Goal: Task Accomplishment & Management: Use online tool/utility

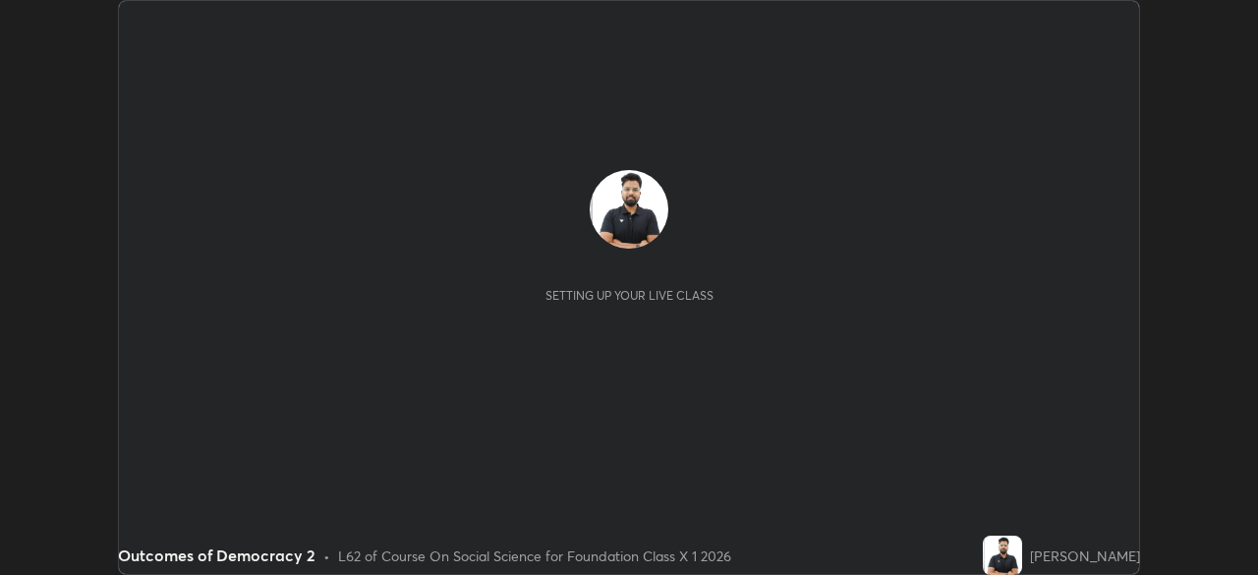
scroll to position [575, 1257]
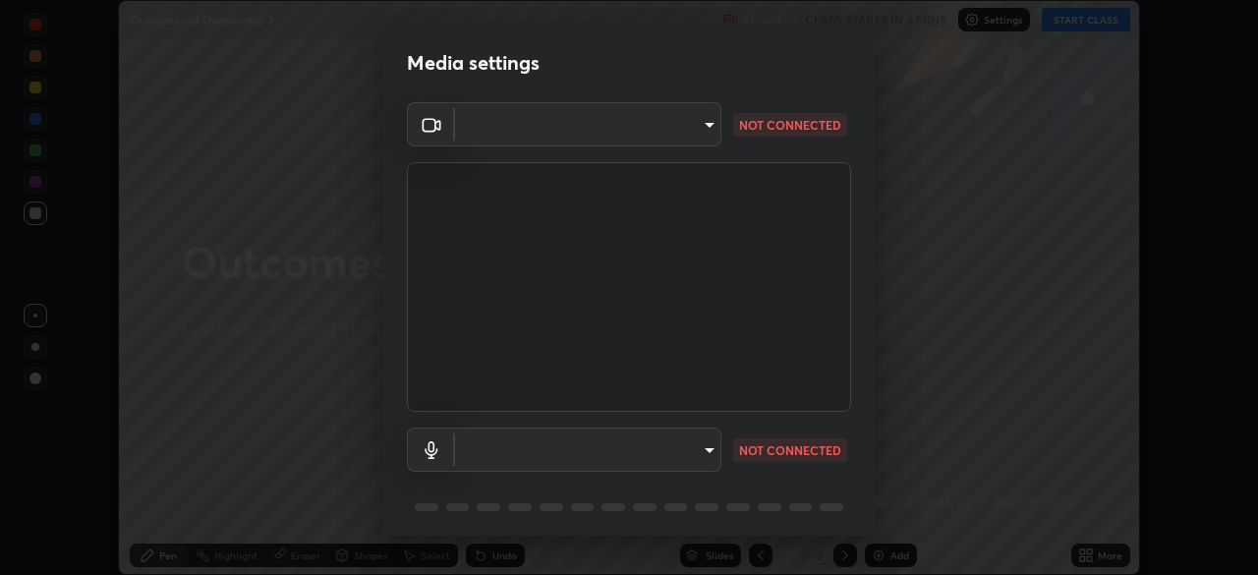
type input "7db3104c3122a209b332b64619111aa91615a24fb0de166504fa5909fce8eb30"
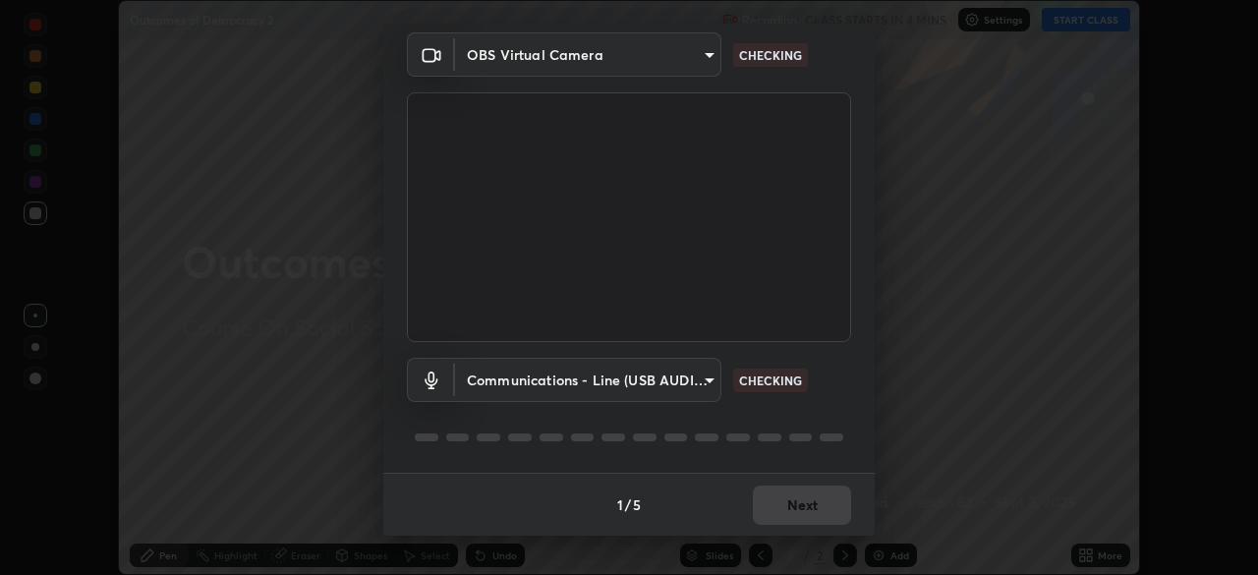
click at [697, 382] on body "Erase all Outcomes of Democracy 2 Recording CLASS STARTS IN 4 MINS Settings STA…" at bounding box center [629, 287] width 1258 height 575
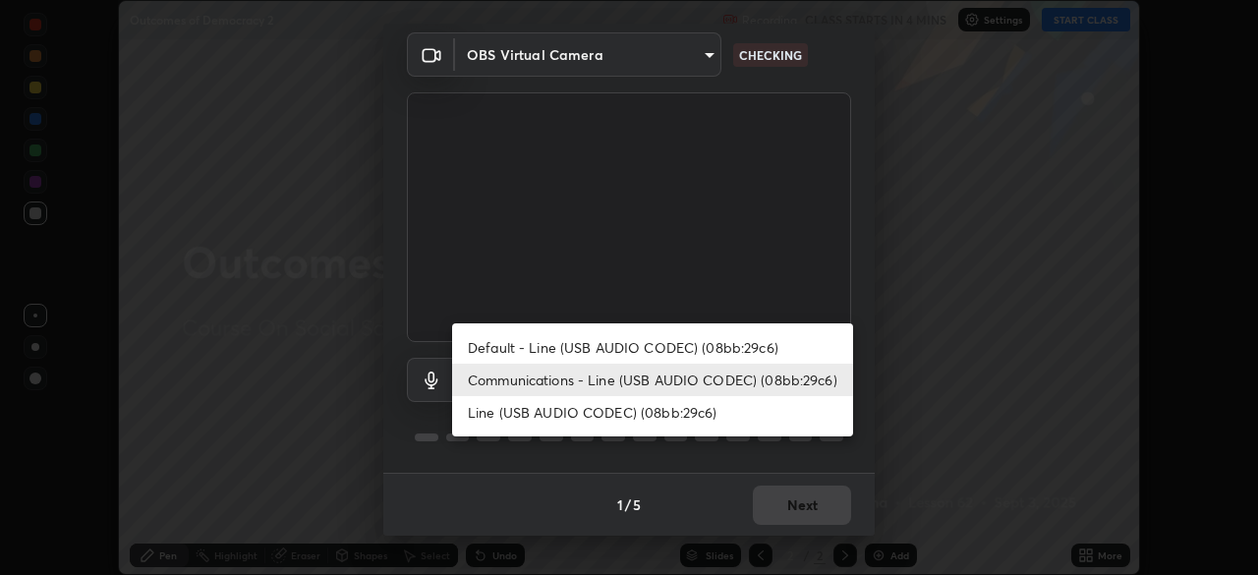
click at [720, 342] on li "Default - Line (USB AUDIO CODEC) (08bb:29c6)" at bounding box center [652, 347] width 401 height 32
type input "default"
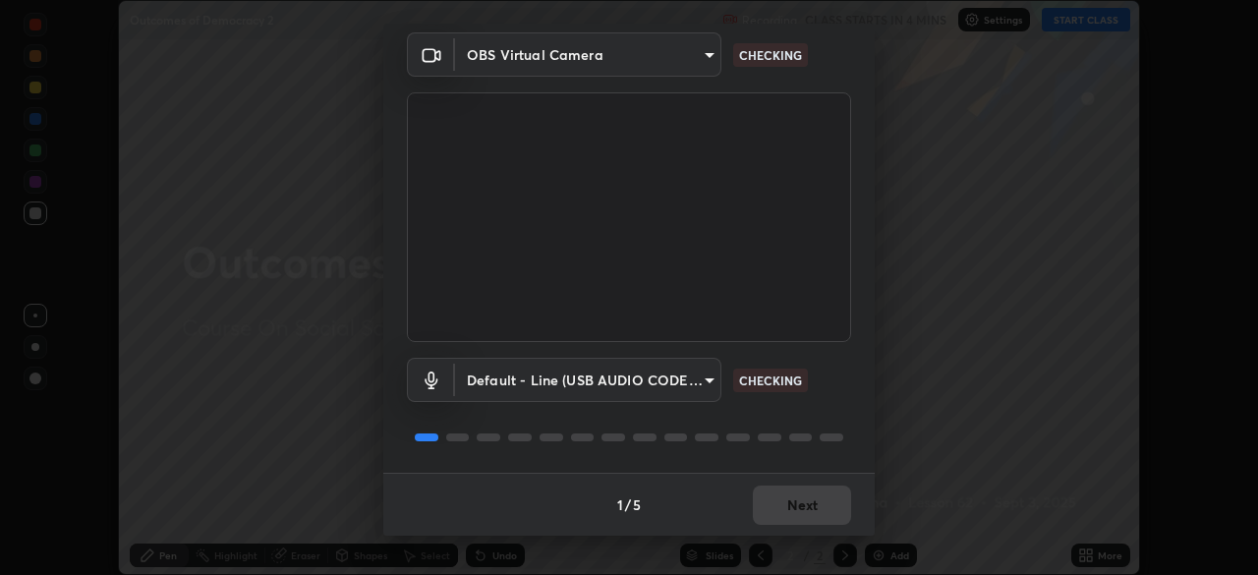
click at [961, 340] on div "Media settings OBS Virtual Camera 7db3104c3122a209b332b64619111aa91615a24fb0de1…" at bounding box center [629, 287] width 1258 height 575
click at [961, 333] on div "Media settings OBS Virtual Camera 7db3104c3122a209b332b64619111aa91615a24fb0de1…" at bounding box center [629, 287] width 1258 height 575
click at [982, 352] on div "Media settings OBS Virtual Camera 7db3104c3122a209b332b64619111aa91615a24fb0de1…" at bounding box center [629, 287] width 1258 height 575
click at [988, 350] on div "Media settings OBS Virtual Camera 7db3104c3122a209b332b64619111aa91615a24fb0de1…" at bounding box center [629, 287] width 1258 height 575
click at [992, 344] on div "Media settings OBS Virtual Camera 7db3104c3122a209b332b64619111aa91615a24fb0de1…" at bounding box center [629, 287] width 1258 height 575
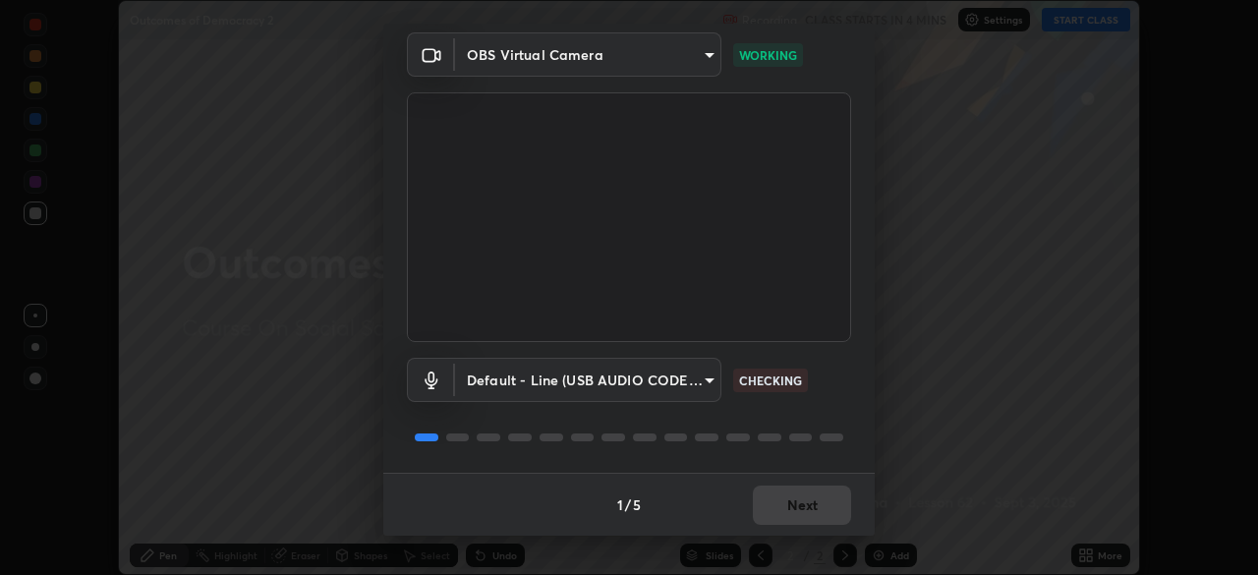
click at [992, 344] on div "Media settings OBS Virtual Camera 7db3104c3122a209b332b64619111aa91615a24fb0de1…" at bounding box center [629, 287] width 1258 height 575
click at [801, 510] on button "Next" at bounding box center [802, 504] width 98 height 39
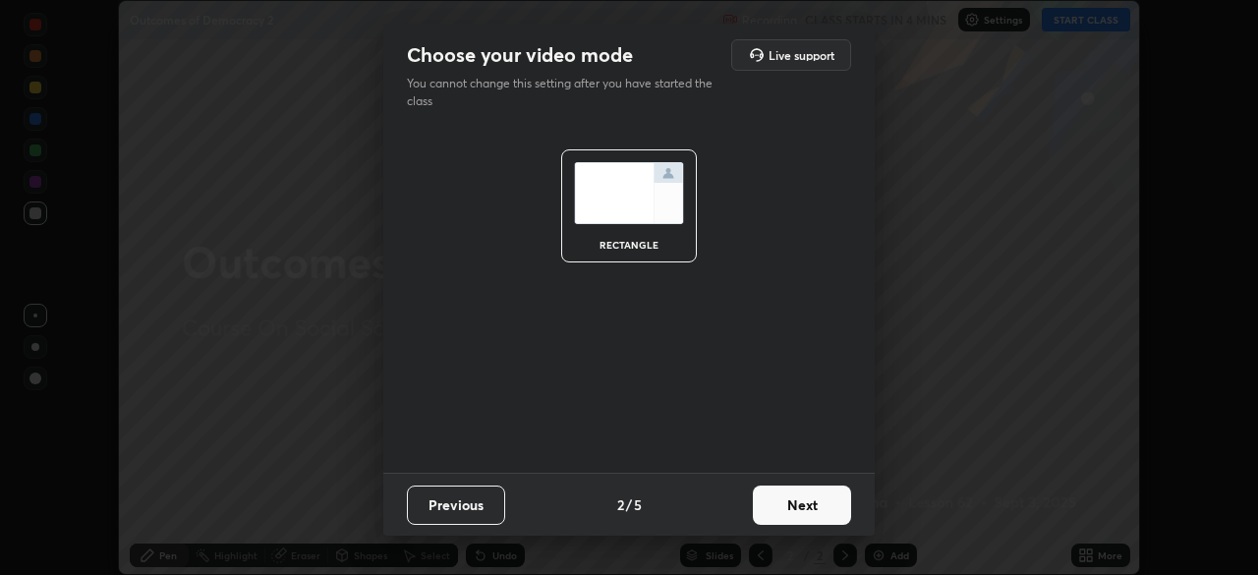
scroll to position [0, 0]
click at [808, 507] on button "Next" at bounding box center [802, 504] width 98 height 39
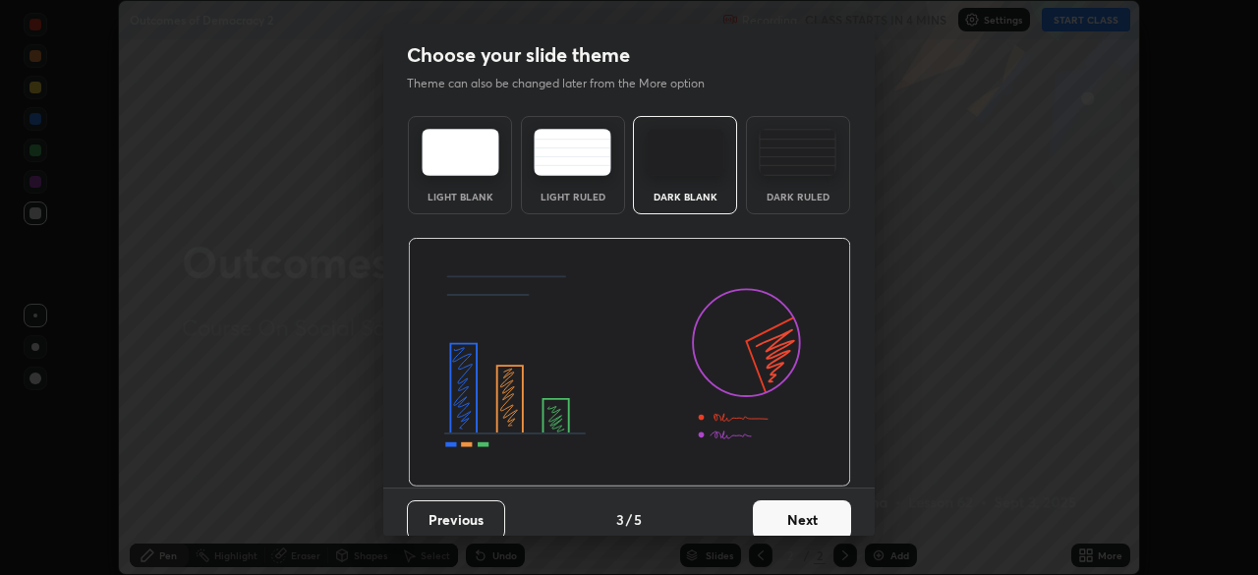
click at [833, 514] on button "Next" at bounding box center [802, 519] width 98 height 39
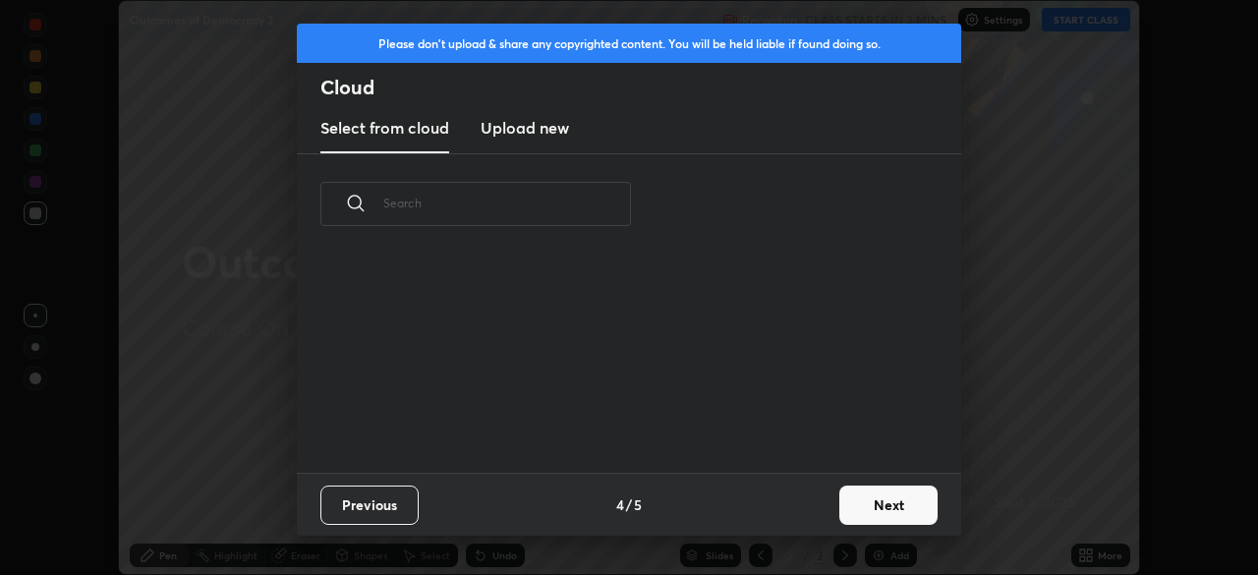
scroll to position [218, 631]
click at [888, 515] on button "Next" at bounding box center [888, 504] width 98 height 39
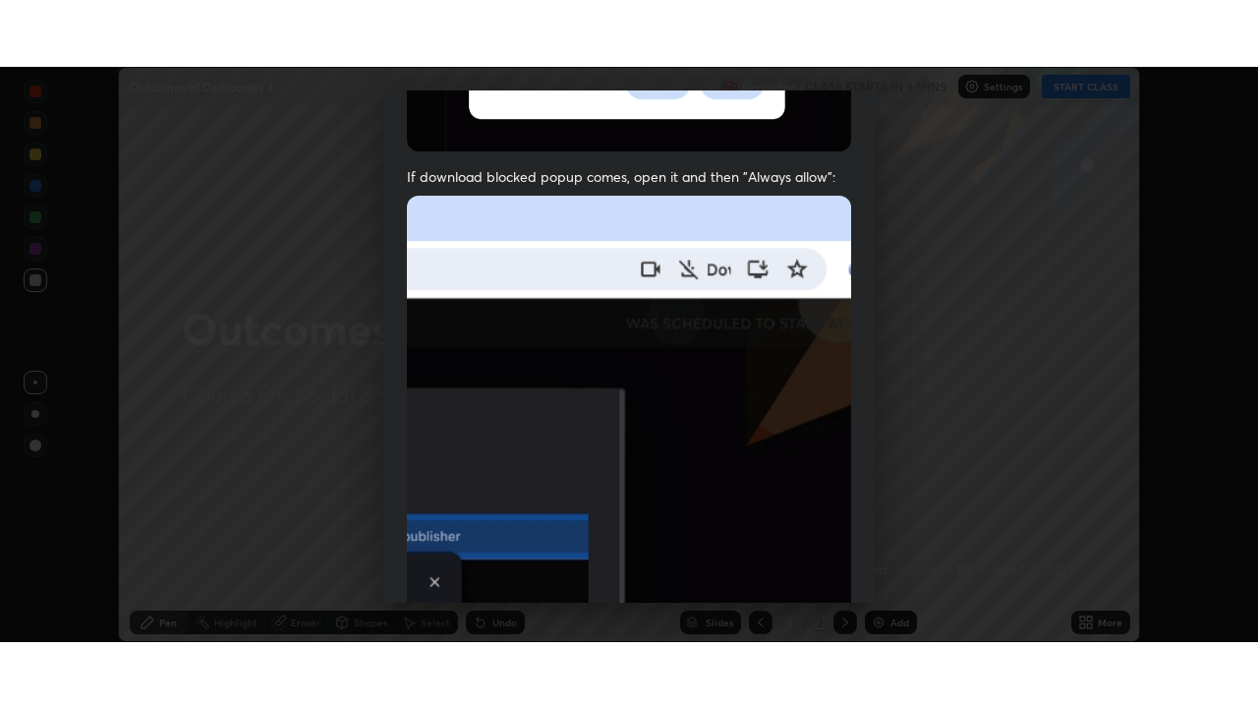
scroll to position [471, 0]
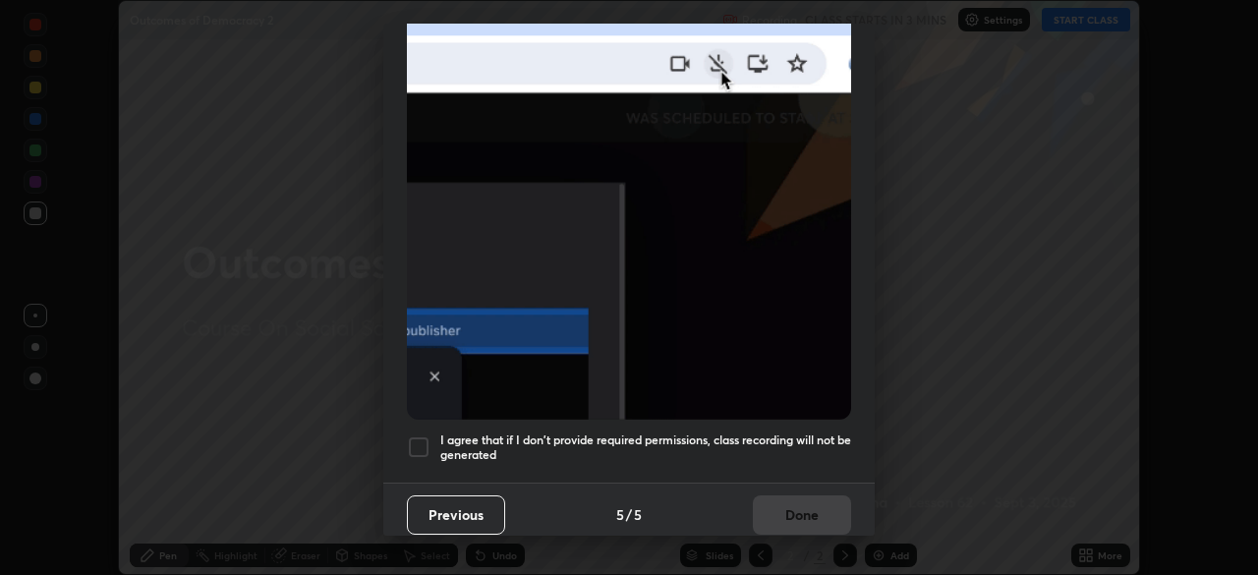
click at [418, 435] on div at bounding box center [419, 447] width 24 height 24
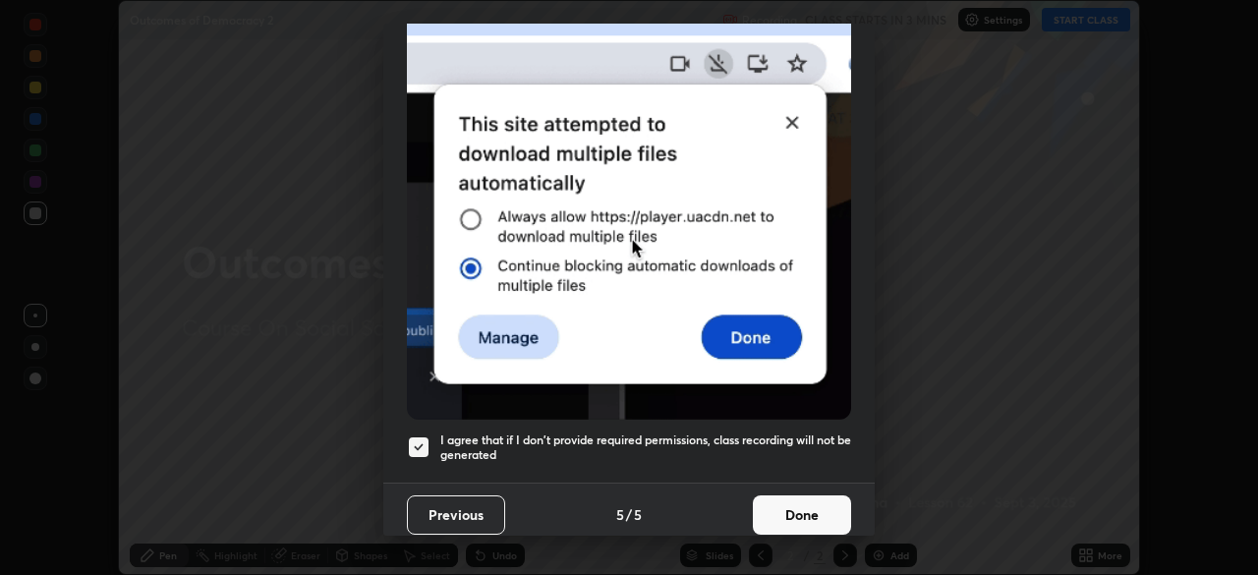
click at [787, 504] on button "Done" at bounding box center [802, 514] width 98 height 39
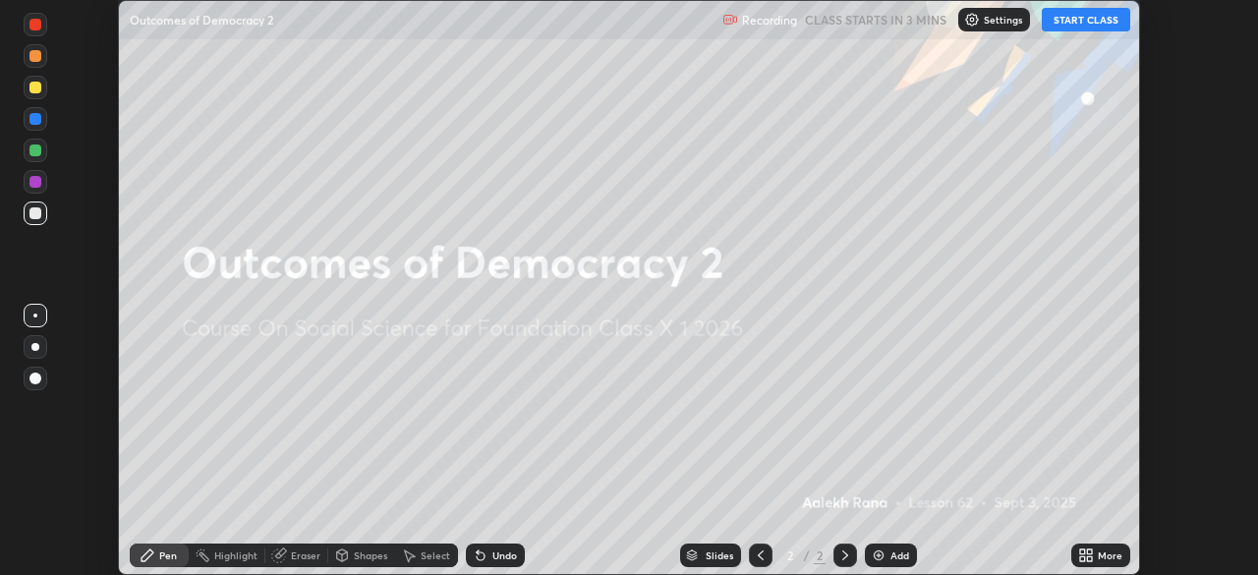
click at [1089, 24] on button "START CLASS" at bounding box center [1086, 20] width 88 height 24
click at [1089, 553] on icon at bounding box center [1089, 551] width 5 height 5
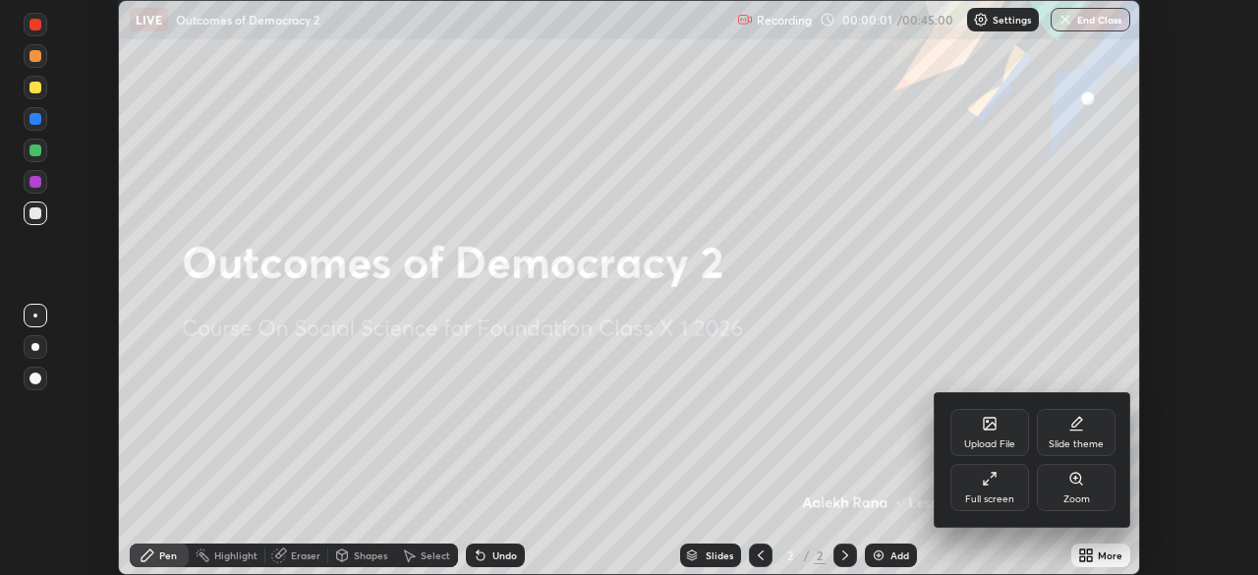
click at [991, 496] on div "Full screen" at bounding box center [989, 499] width 49 height 10
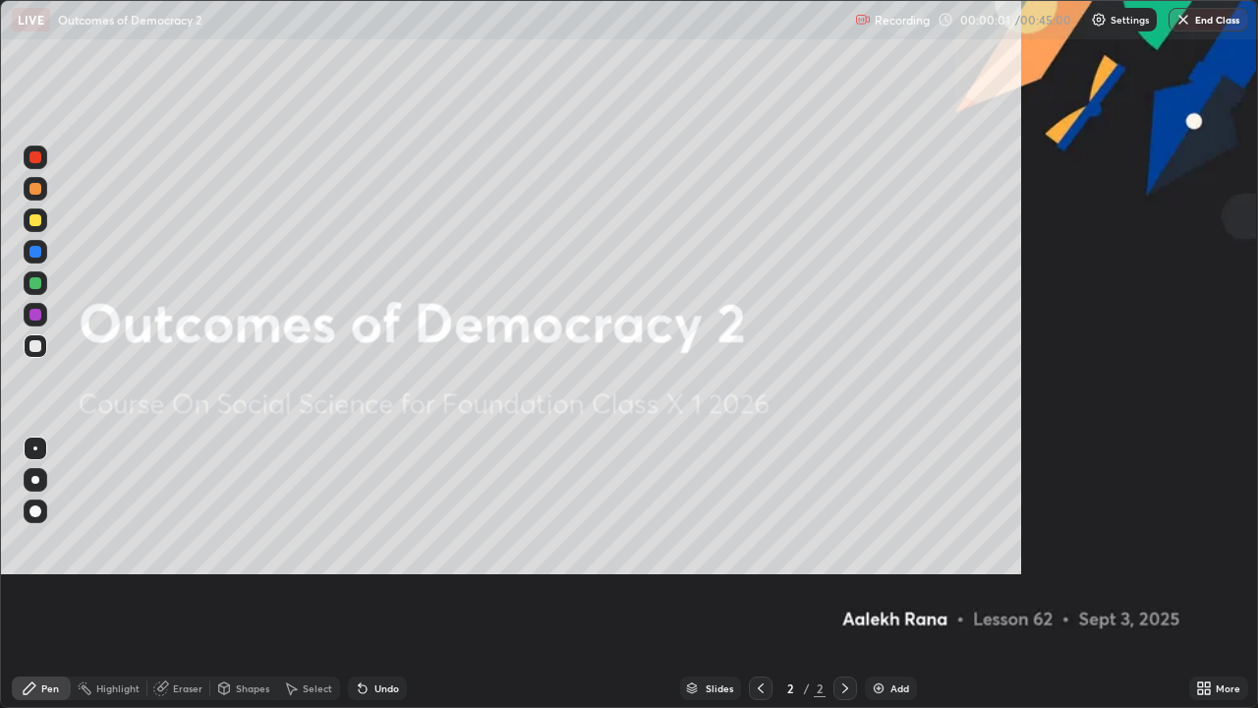
scroll to position [708, 1258]
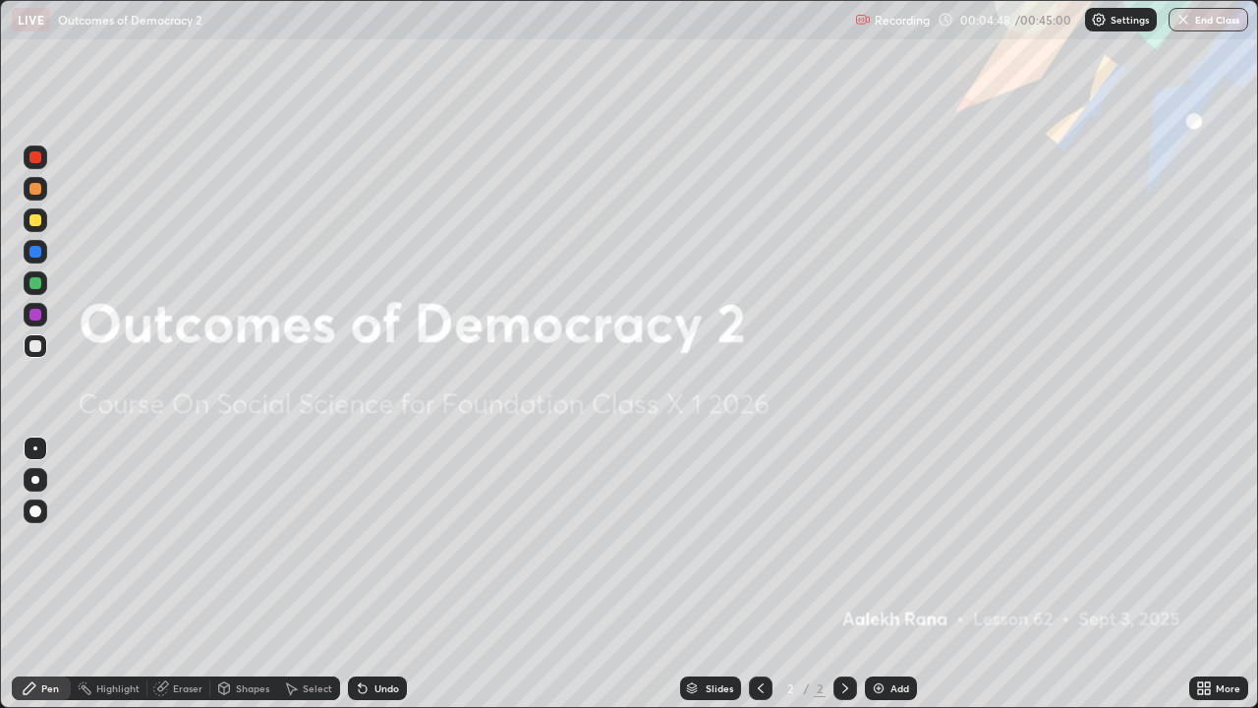
click at [1217, 574] on div "More" at bounding box center [1218, 688] width 59 height 24
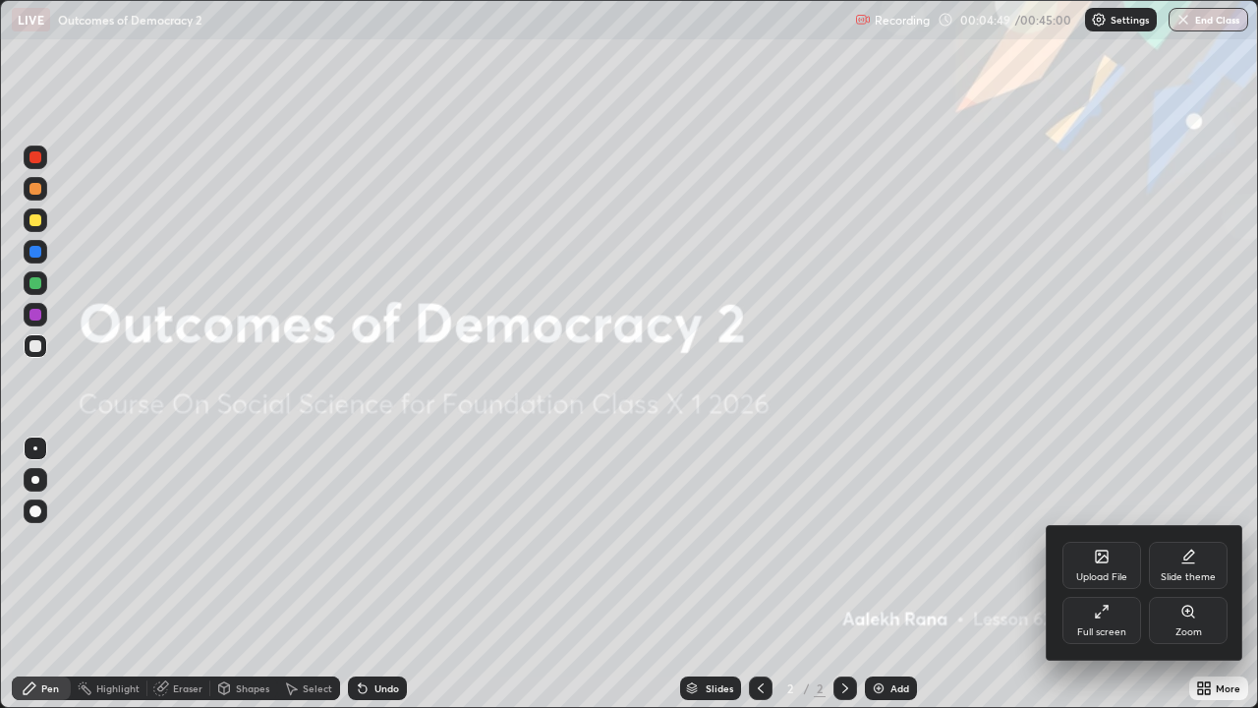
click at [1217, 574] on div at bounding box center [629, 354] width 1258 height 708
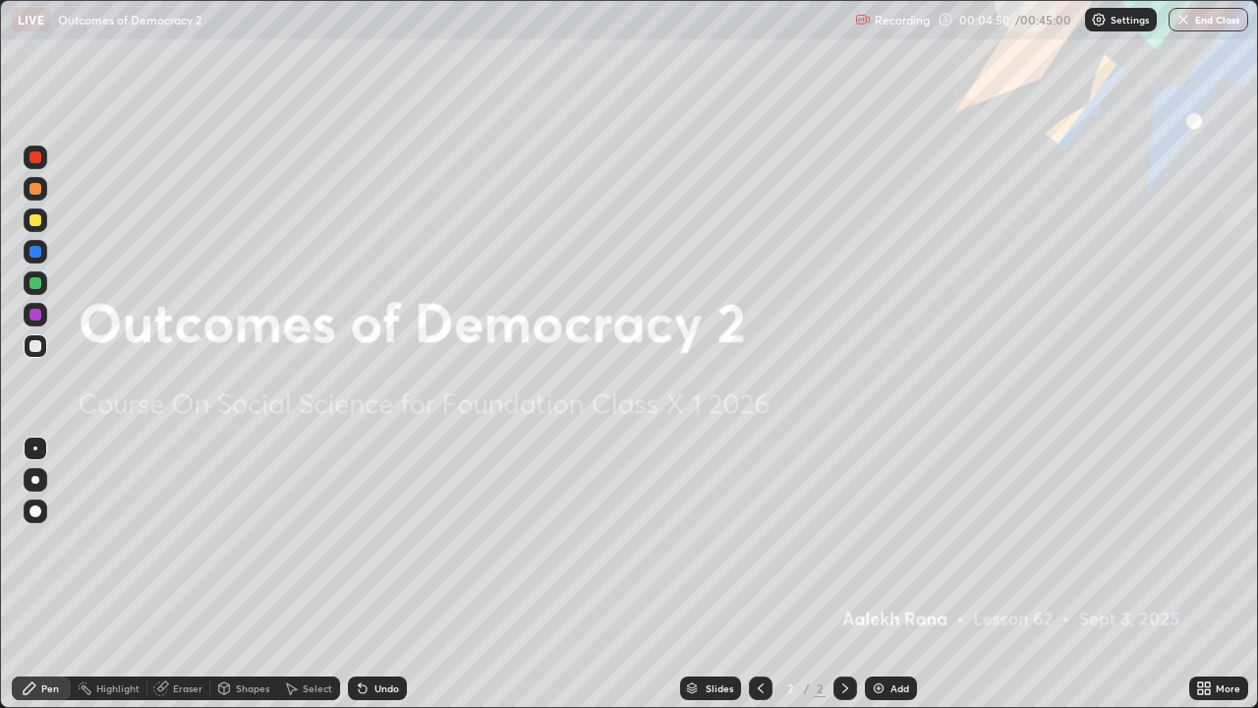
click at [1207, 574] on icon at bounding box center [1207, 691] width 5 height 5
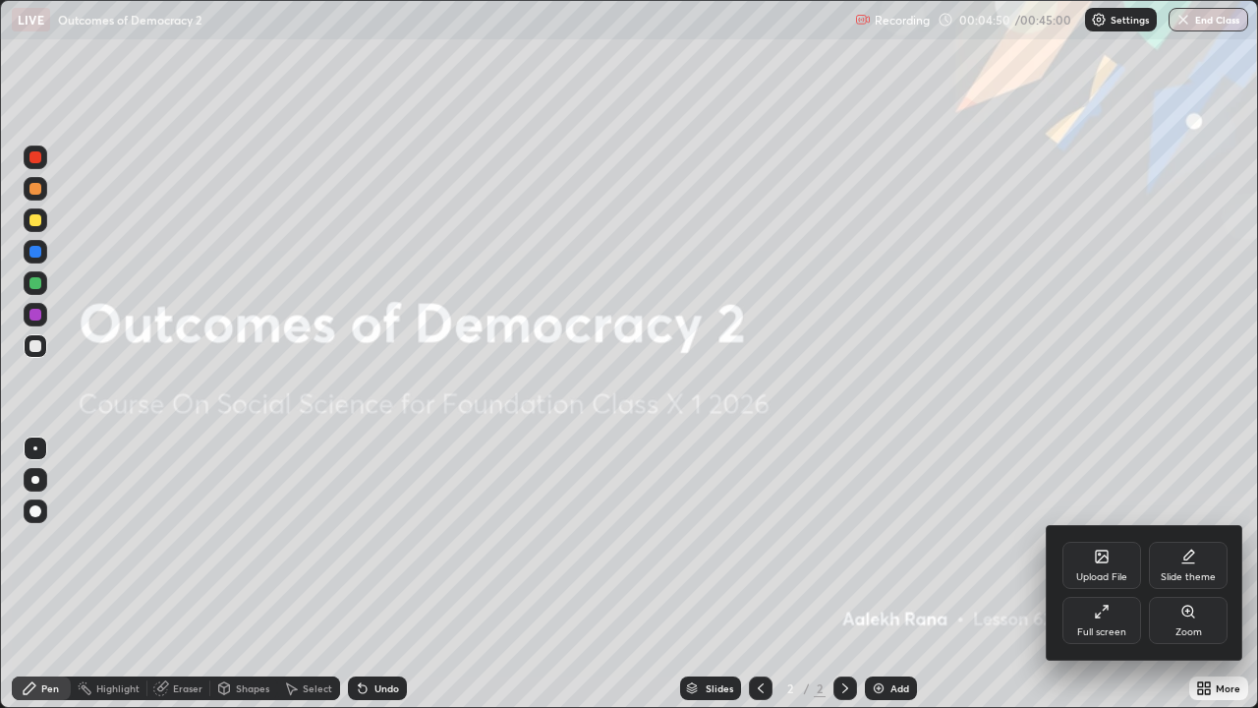
click at [1109, 574] on div "Upload File" at bounding box center [1101, 577] width 51 height 10
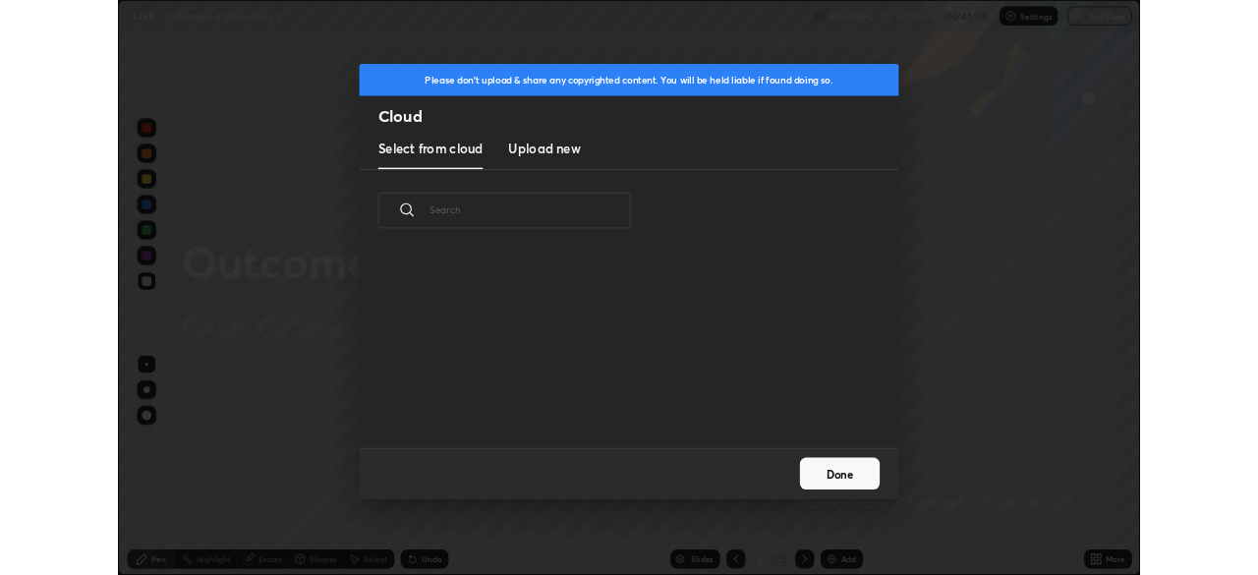
scroll to position [7, 11]
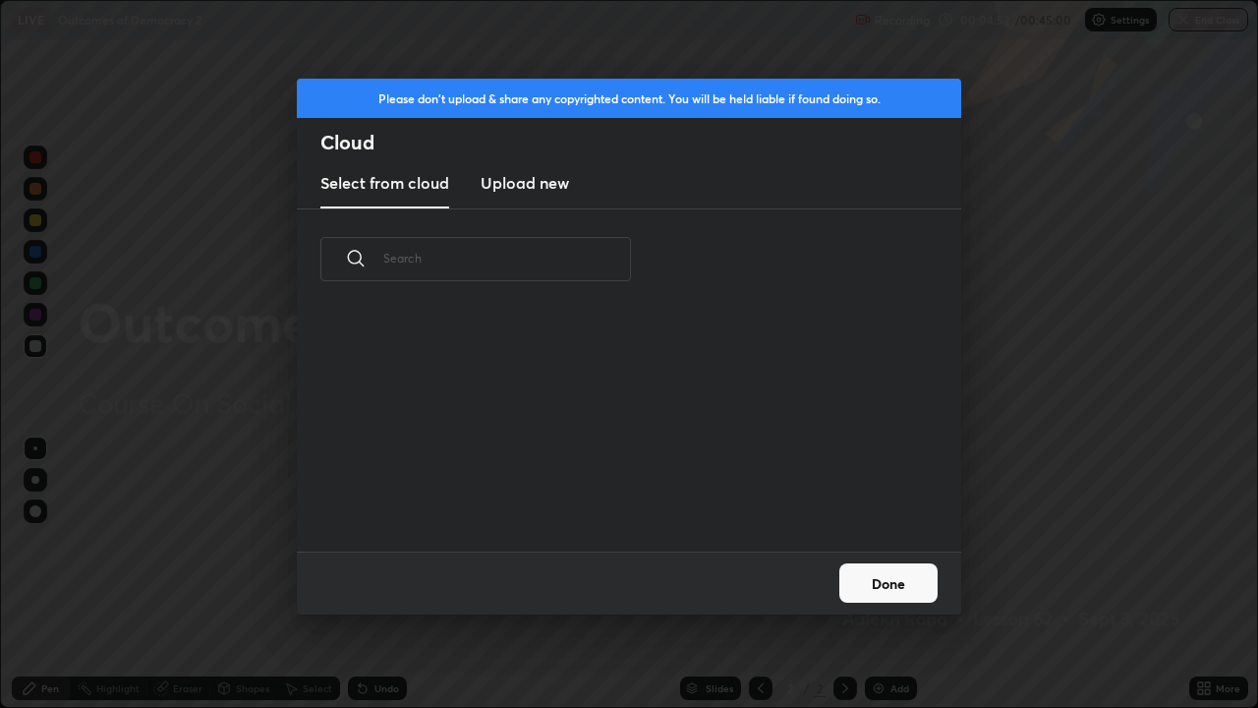
click at [549, 178] on h3 "Upload new" at bounding box center [525, 183] width 88 height 24
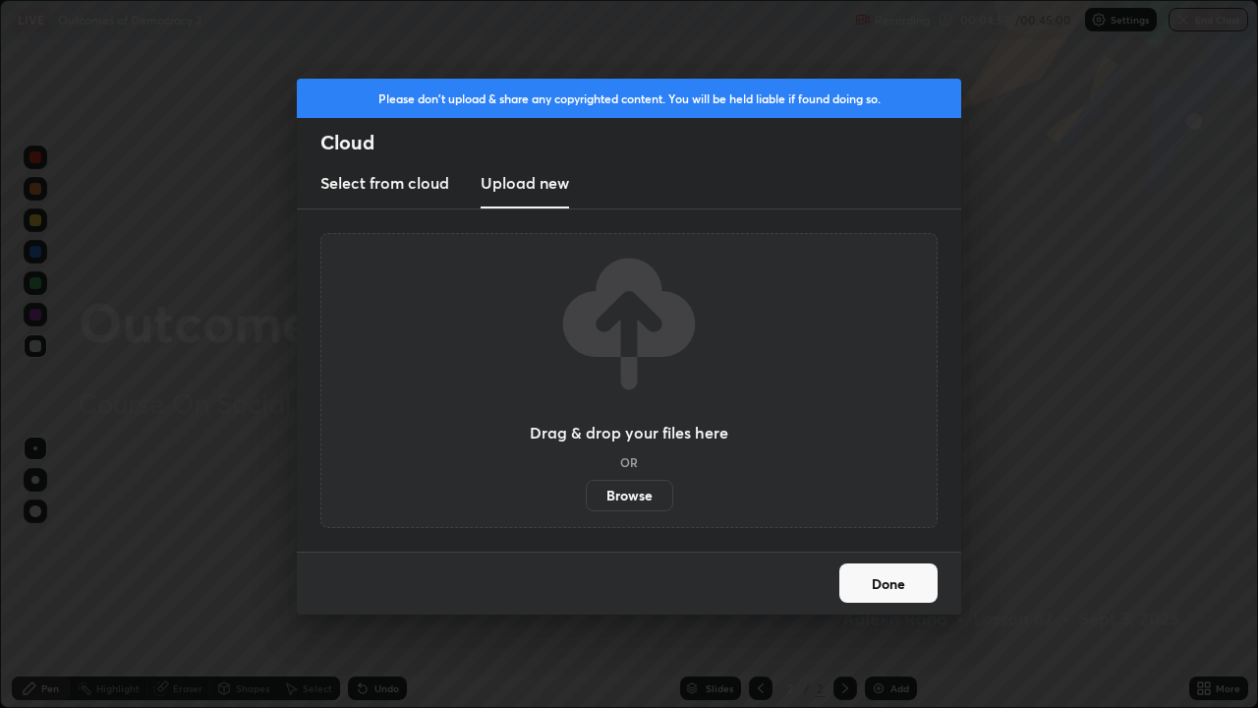
click at [644, 488] on label "Browse" at bounding box center [629, 495] width 87 height 31
click at [586, 488] on input "Browse" at bounding box center [586, 495] width 0 height 31
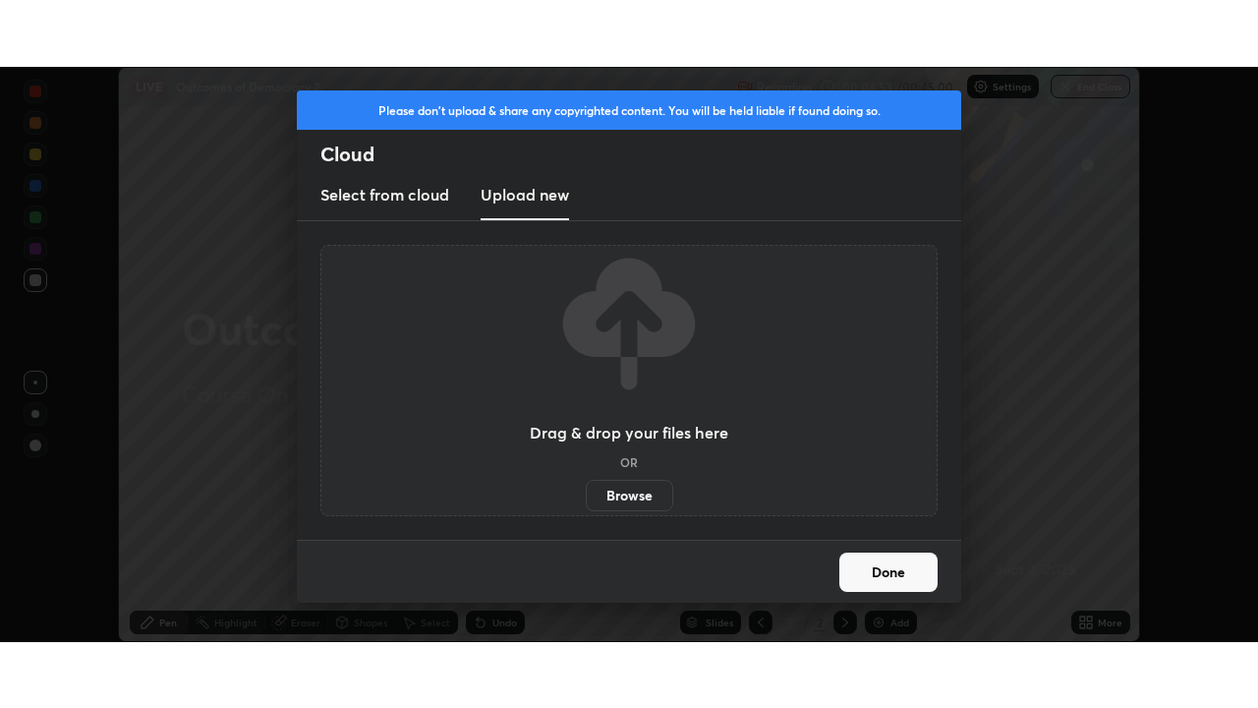
scroll to position [97690, 97007]
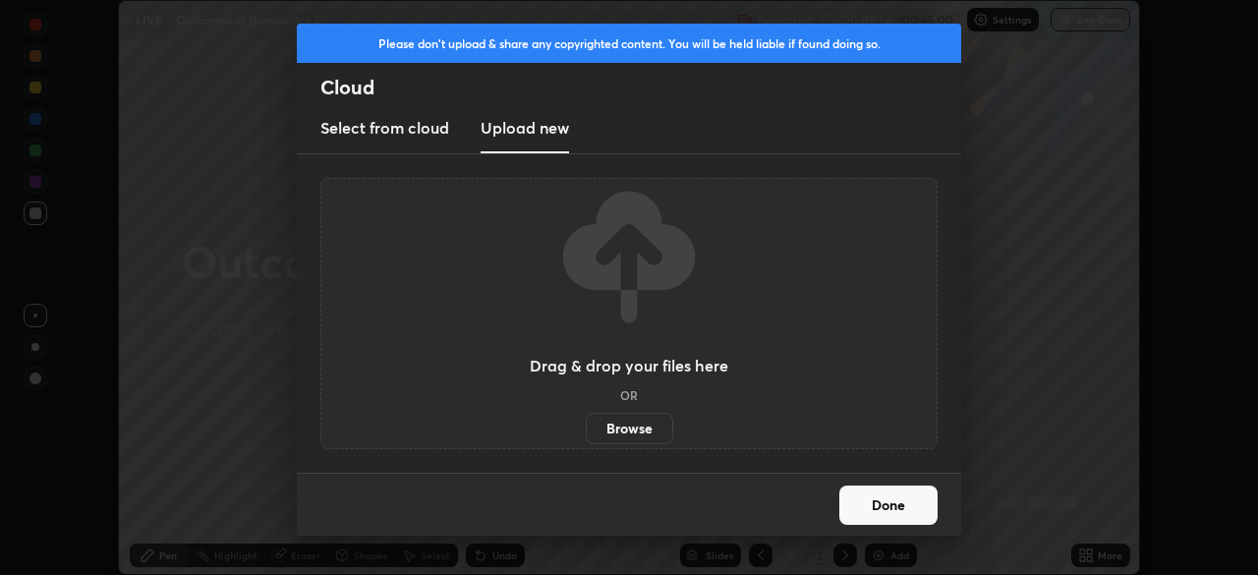
click at [859, 326] on div "Drag & drop your files here OR Browse" at bounding box center [628, 313] width 617 height 271
click at [641, 428] on label "Browse" at bounding box center [629, 428] width 87 height 31
click at [586, 428] on input "Browse" at bounding box center [586, 428] width 0 height 31
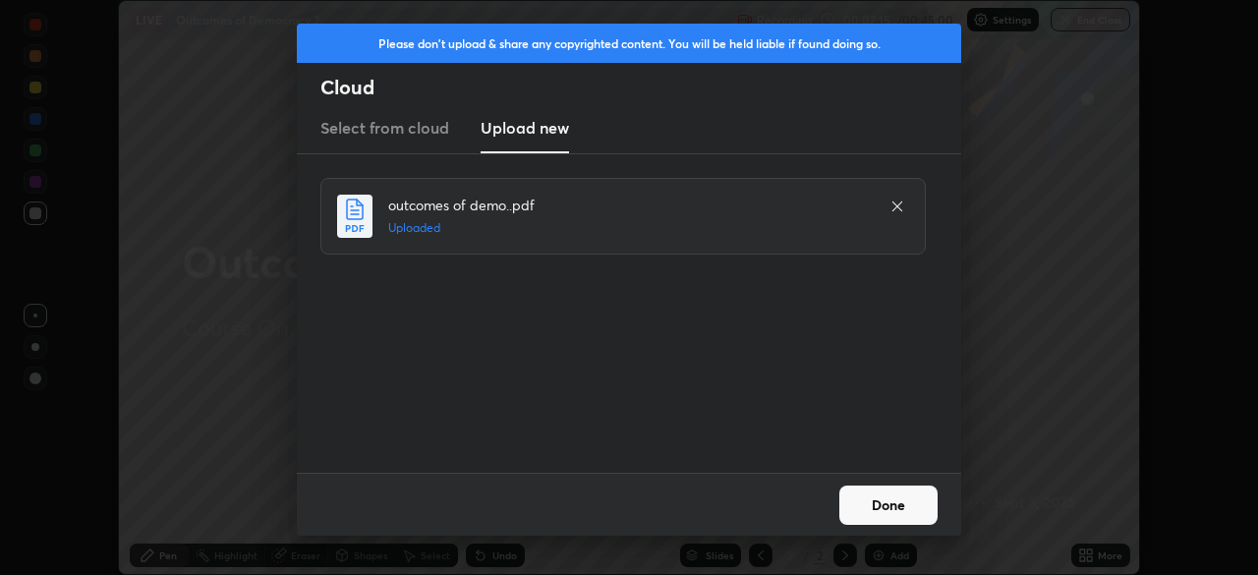
click at [912, 504] on button "Done" at bounding box center [888, 504] width 98 height 39
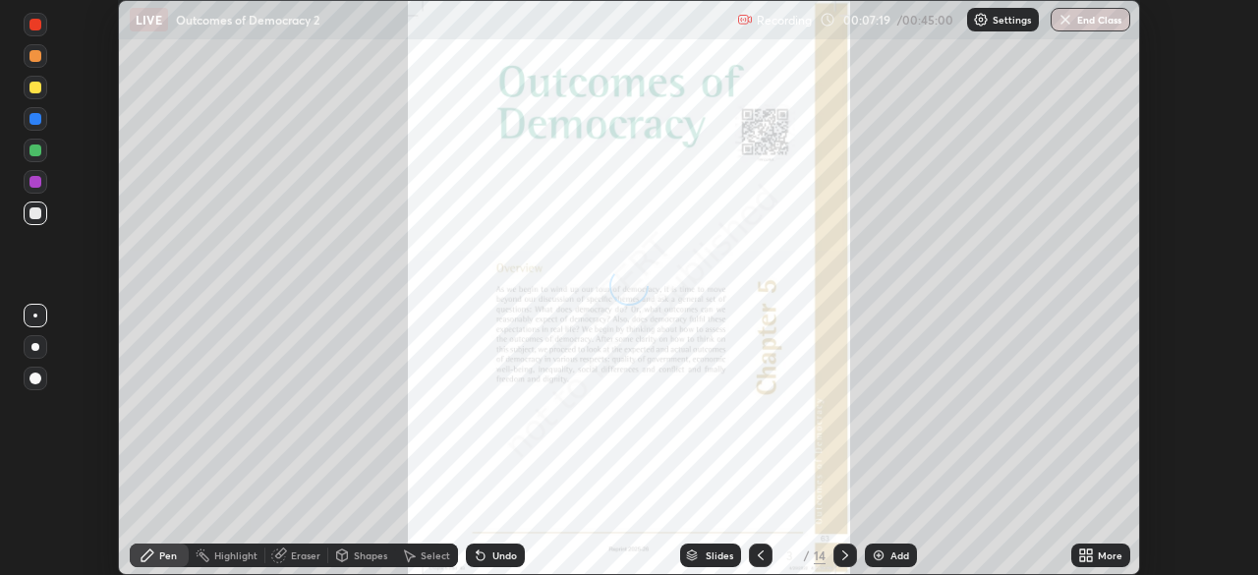
click at [1089, 558] on icon at bounding box center [1089, 558] width 5 height 5
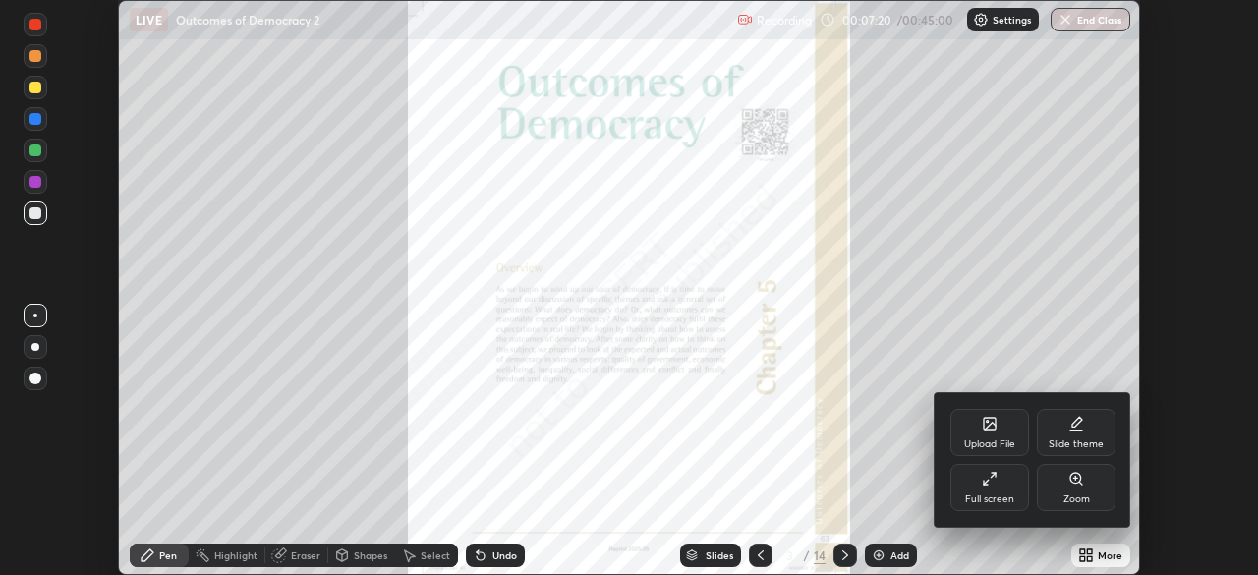
click at [1008, 490] on div "Full screen" at bounding box center [989, 487] width 79 height 47
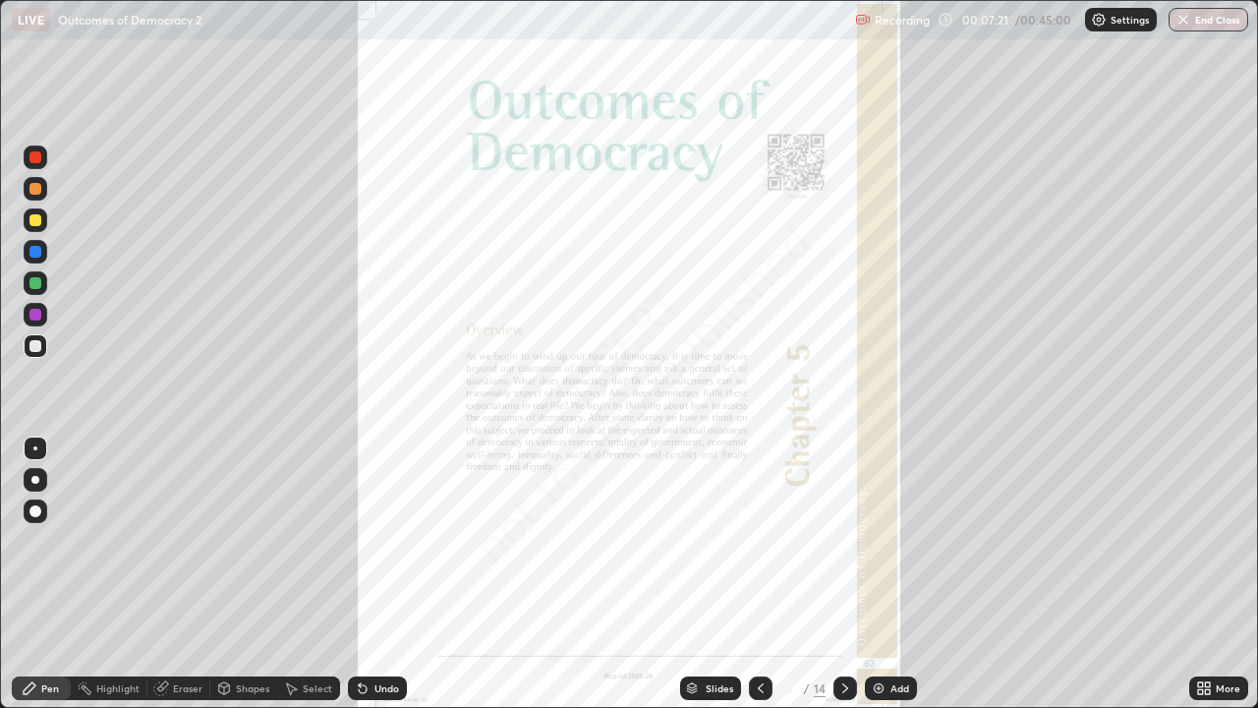
scroll to position [708, 1258]
click at [842, 574] on icon at bounding box center [845, 688] width 16 height 16
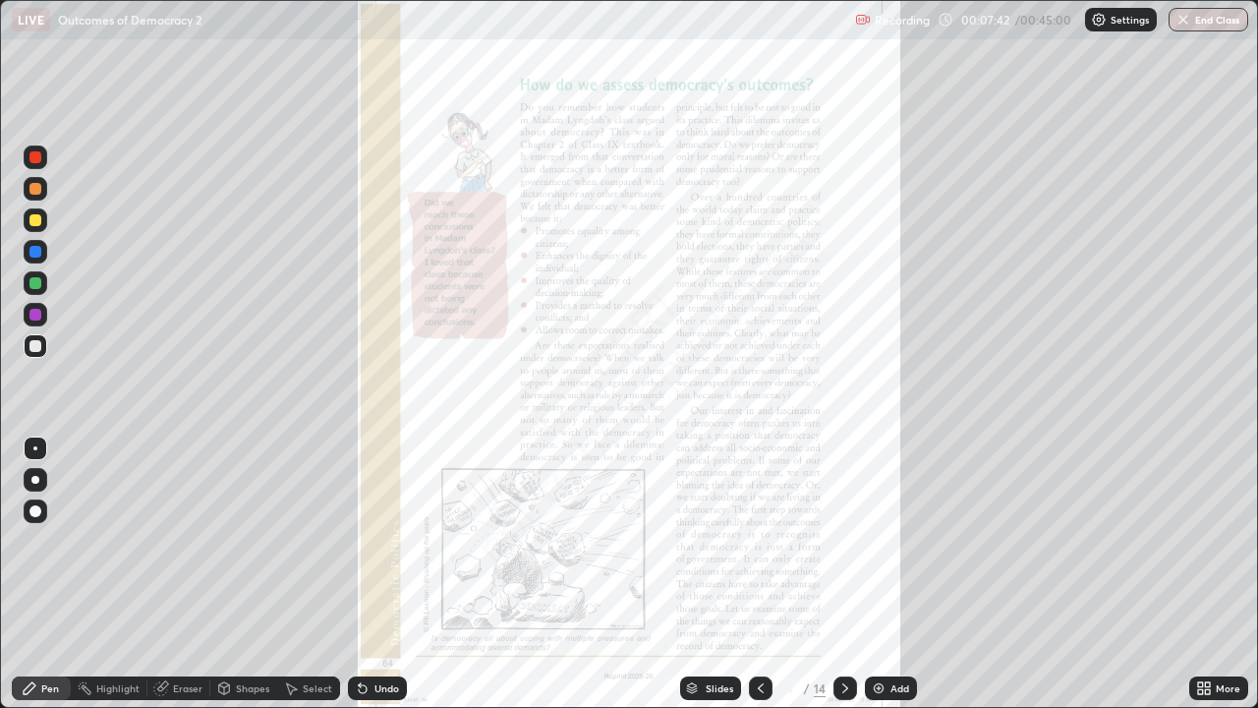
click at [843, 574] on icon at bounding box center [845, 688] width 16 height 16
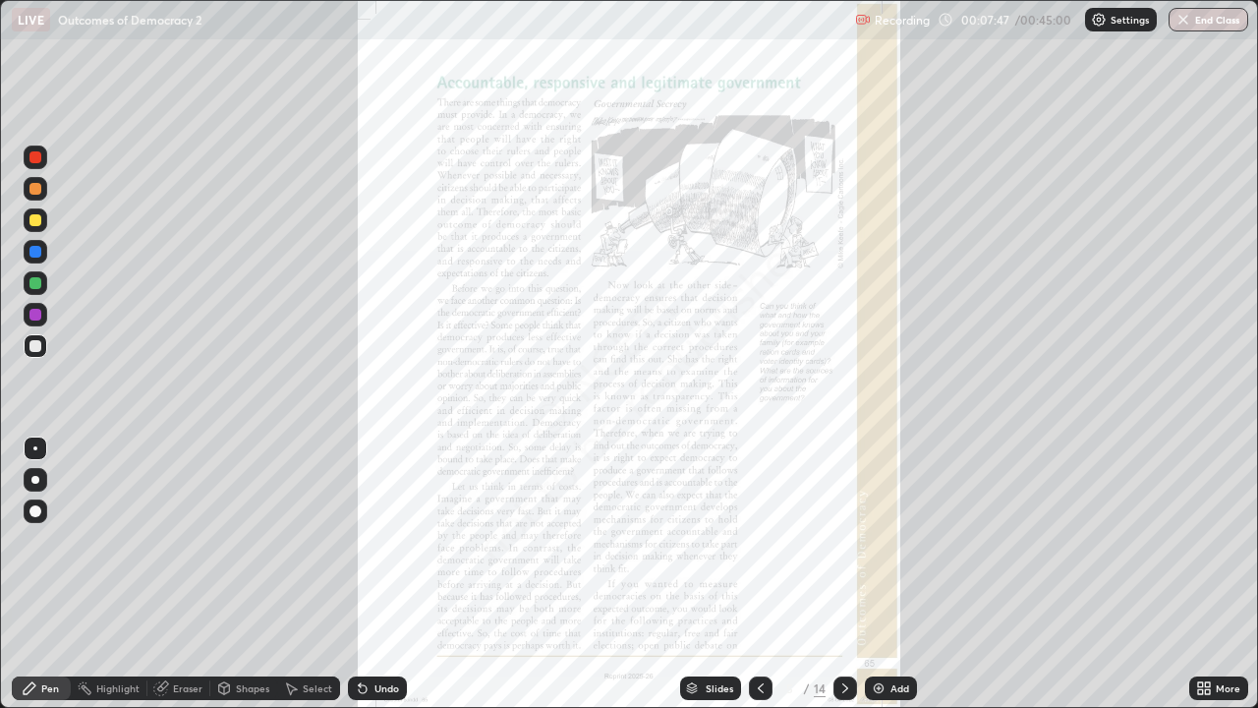
click at [1207, 574] on icon at bounding box center [1207, 691] width 5 height 5
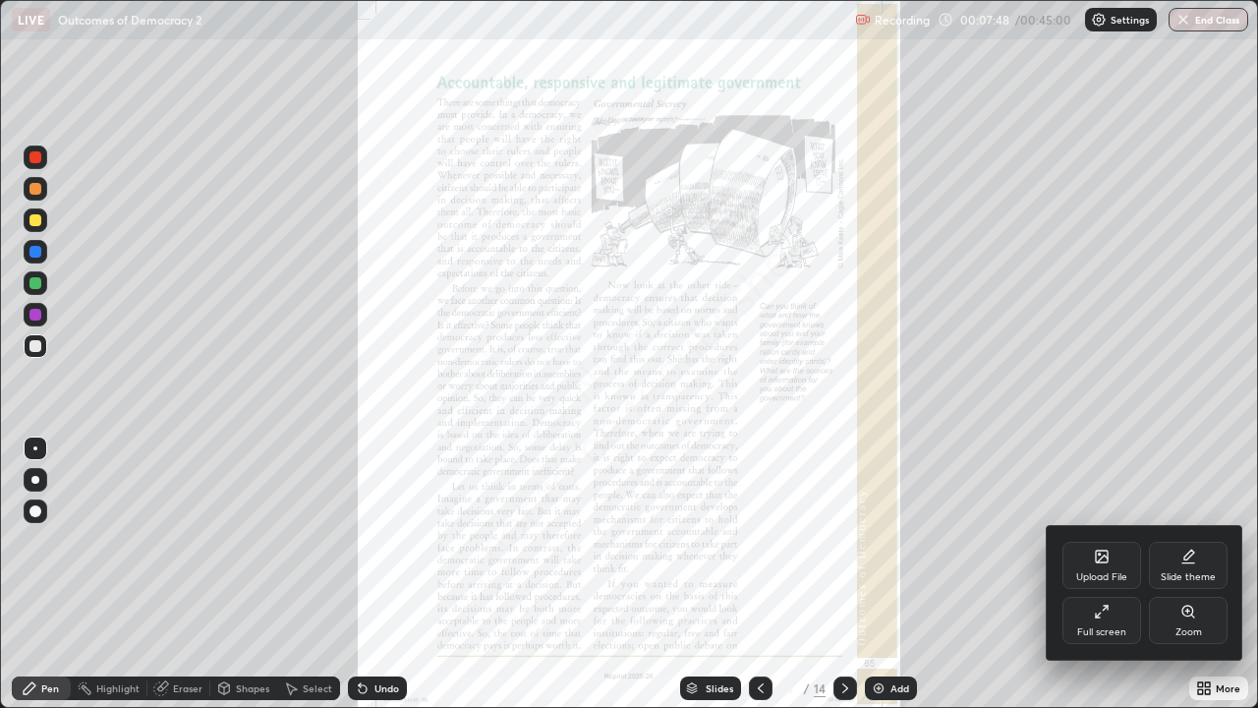
click at [1185, 574] on div "Zoom" at bounding box center [1188, 619] width 79 height 47
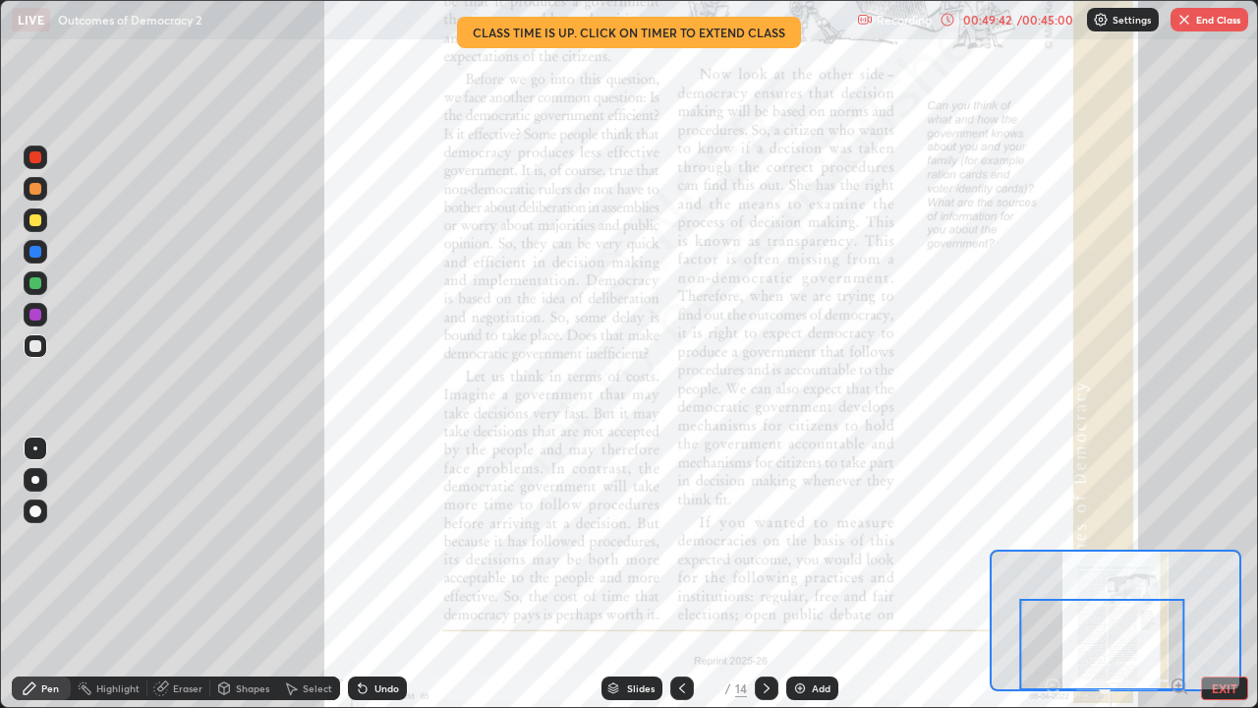
click at [1189, 28] on button "End Class" at bounding box center [1209, 20] width 78 height 24
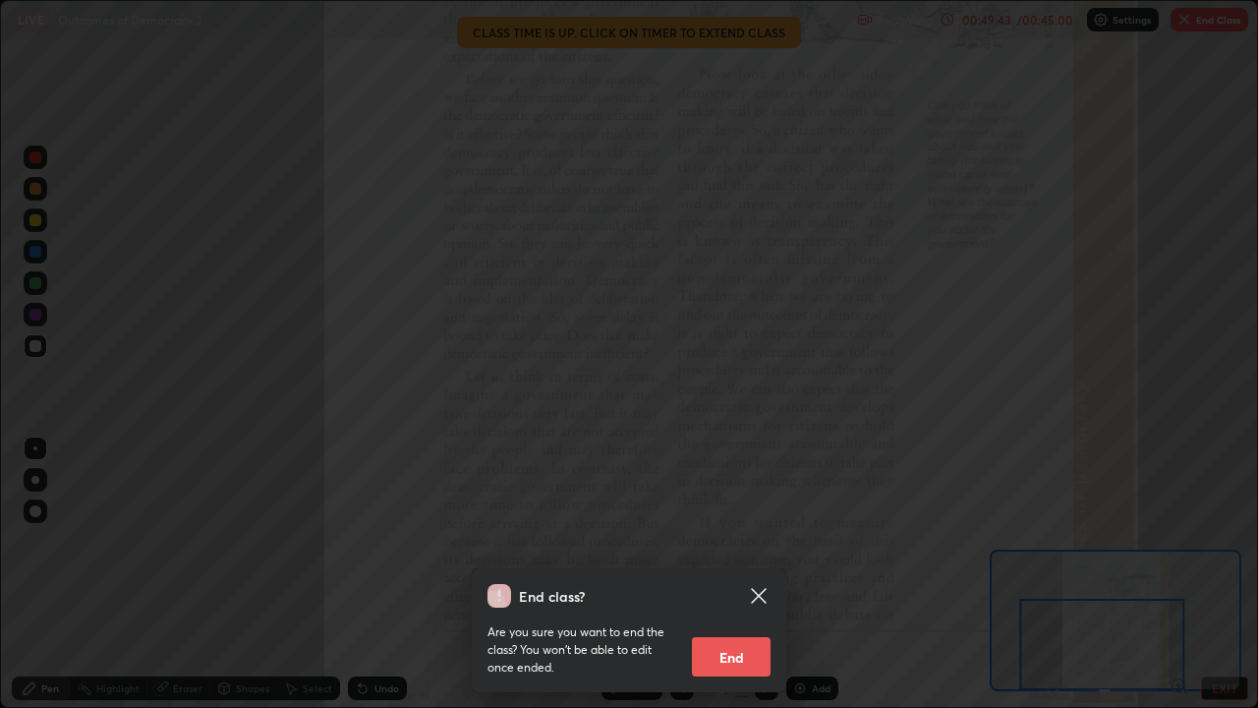
click at [723, 574] on button "End" at bounding box center [731, 656] width 79 height 39
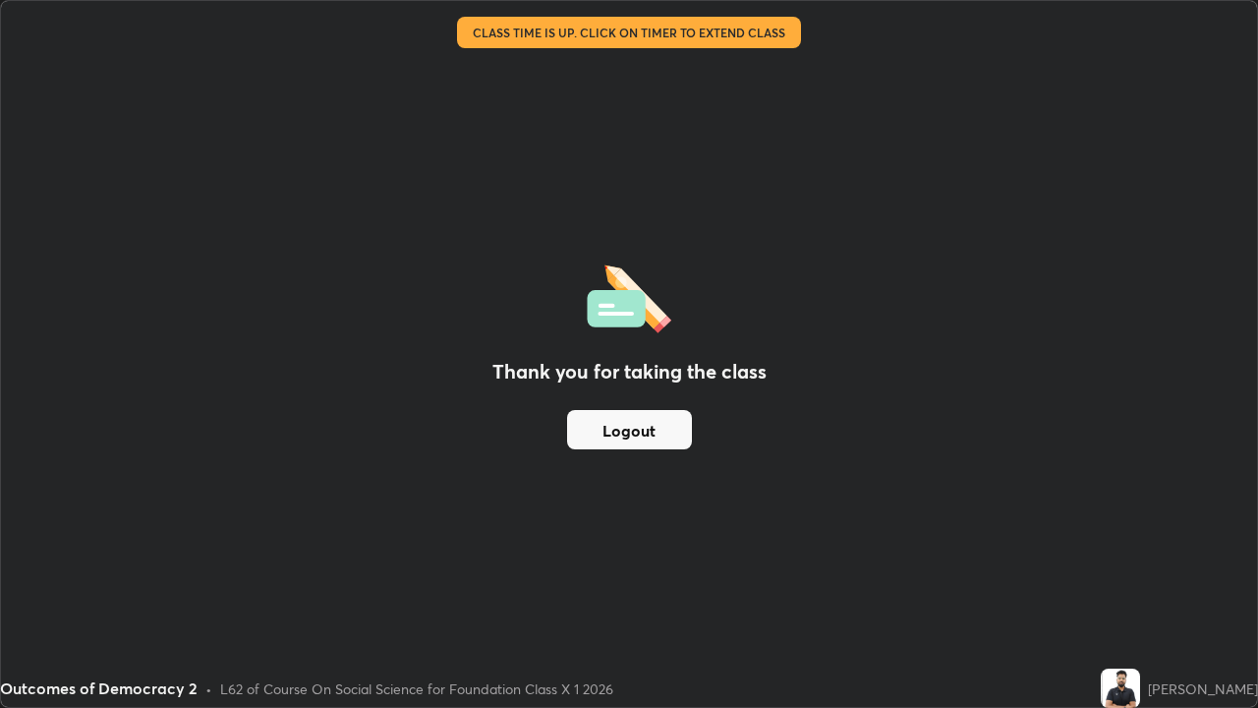
click at [644, 430] on button "Logout" at bounding box center [629, 429] width 125 height 39
